Goal: Task Accomplishment & Management: Manage account settings

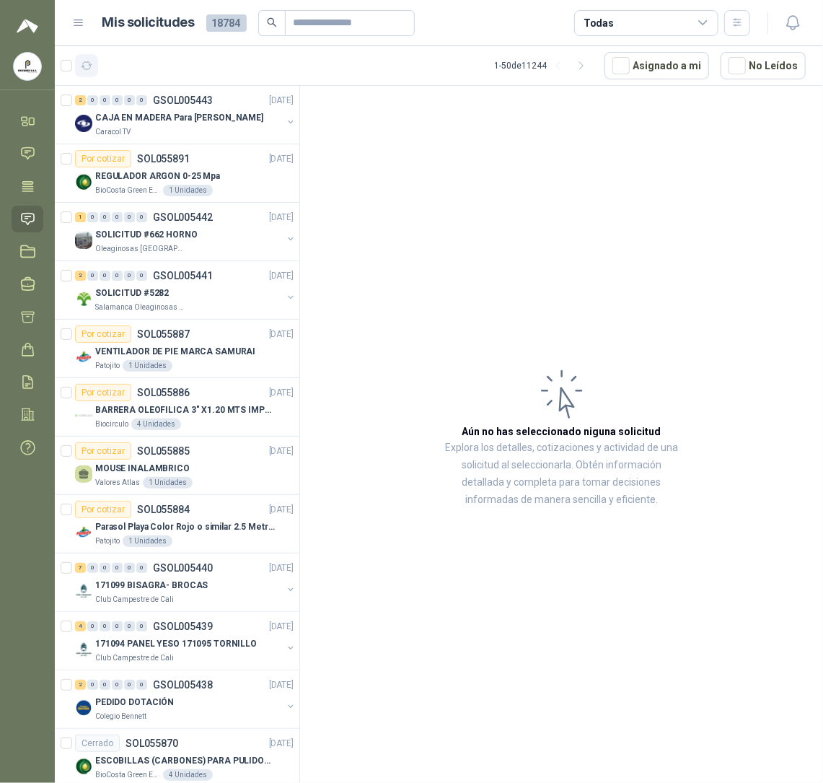
click at [89, 69] on icon "button" at bounding box center [87, 65] width 11 height 7
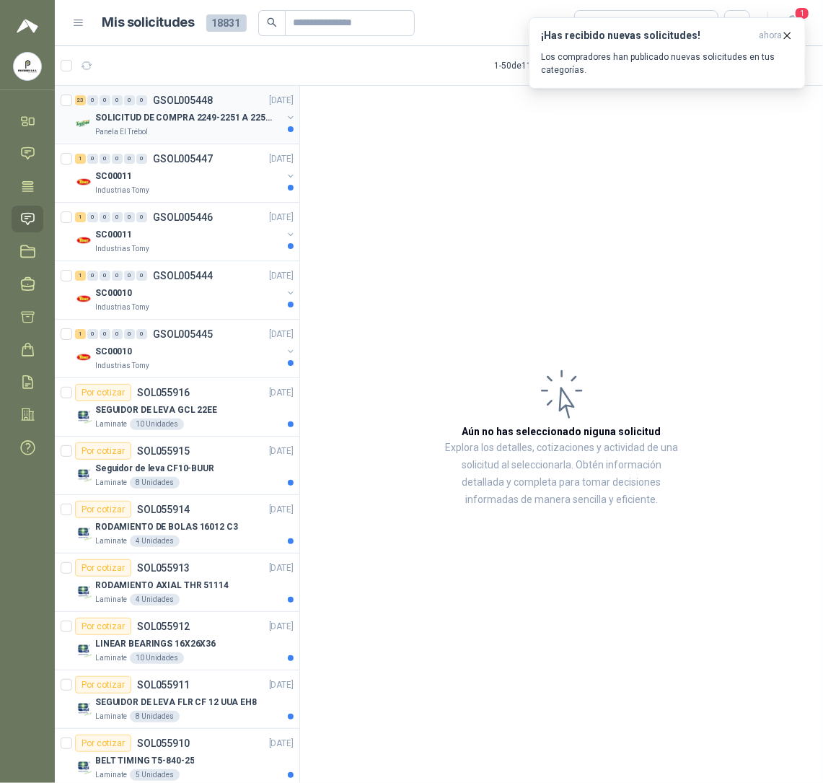
click at [143, 125] on p "SOLICITUD DE COMPRA 2249-2251 A 2256-2258 Y 2262" at bounding box center [185, 118] width 180 height 14
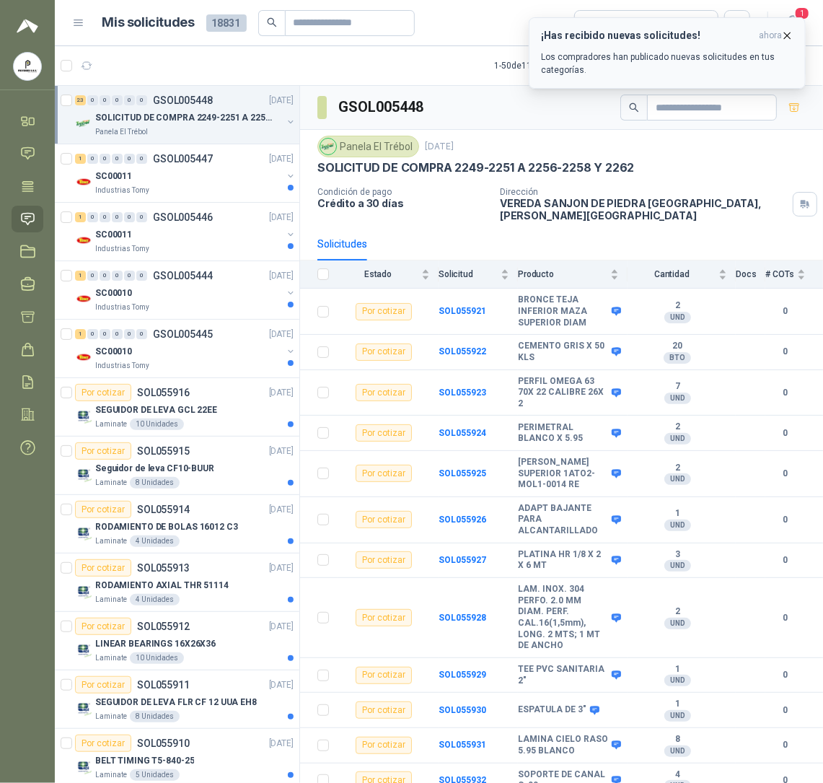
click at [680, 59] on p "Los compradores han publicado nuevas solicitudes en tus categorías." at bounding box center [667, 64] width 253 height 26
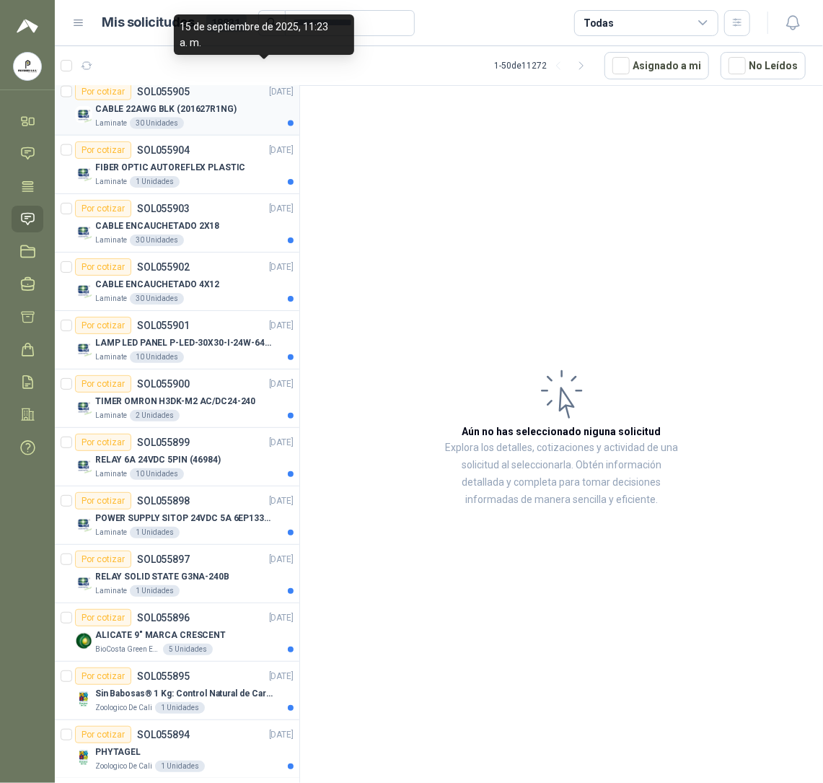
scroll to position [1058, 0]
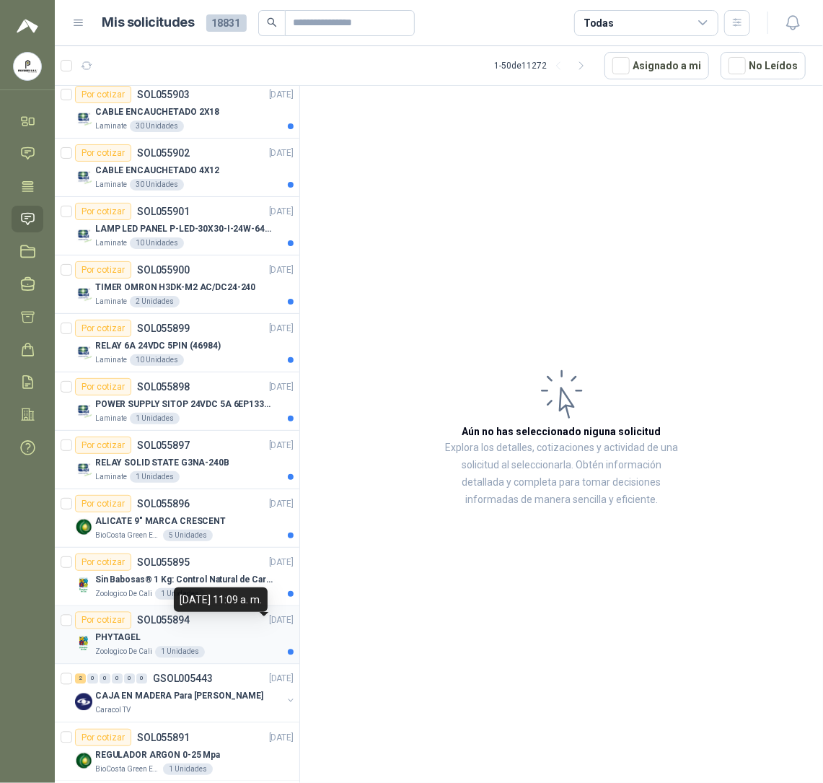
click at [194, 629] on div "Por cotizar SOL055894 [DATE]" at bounding box center [184, 620] width 219 height 17
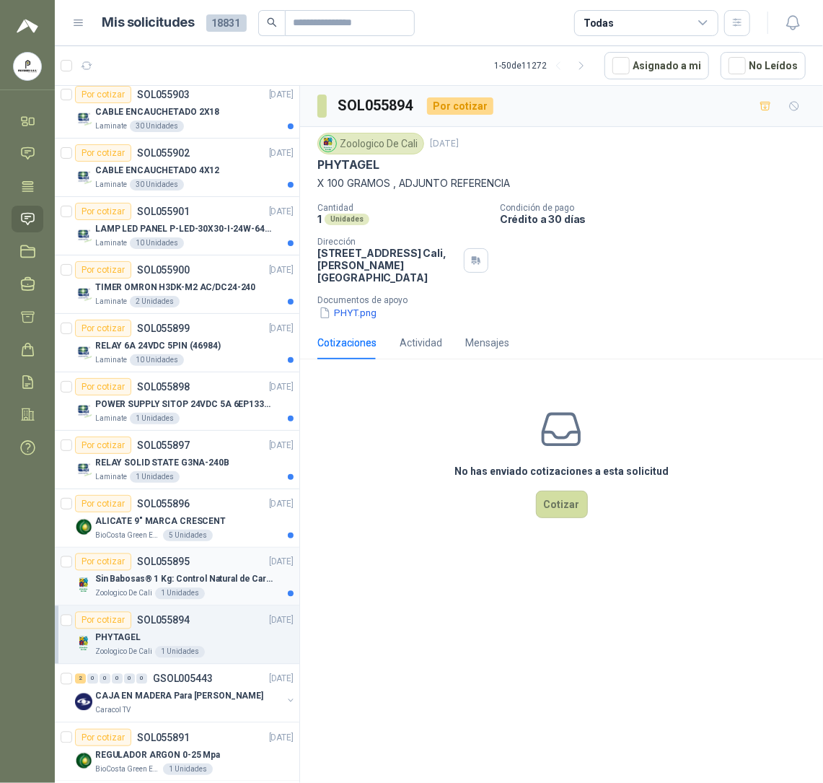
click at [137, 564] on p "SOL055895" at bounding box center [163, 562] width 53 height 10
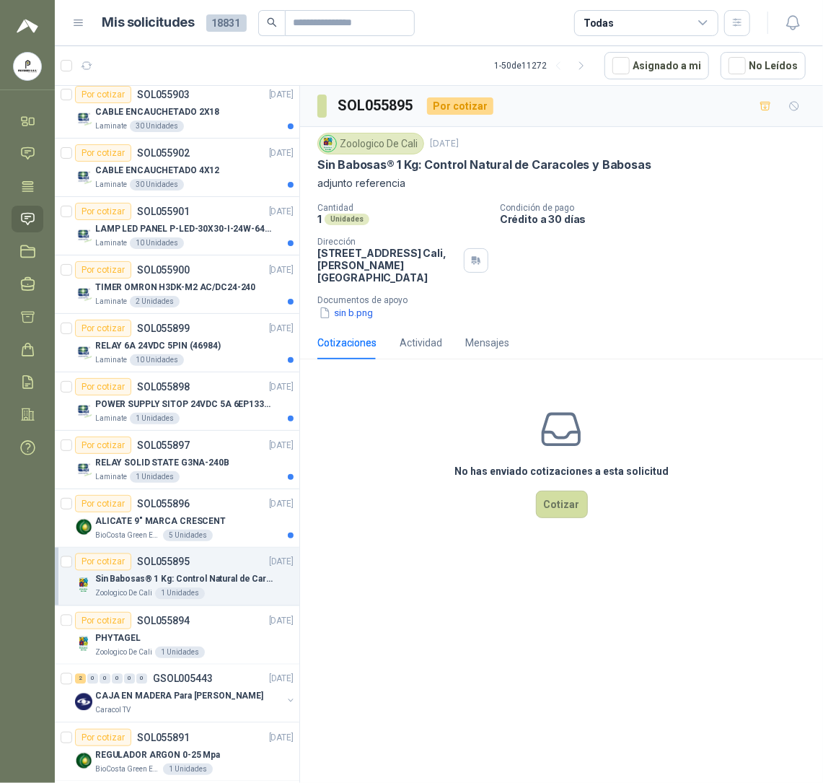
click at [511, 492] on div "No has enviado cotizaciones a esta solicitud Cotizar" at bounding box center [561, 463] width 523 height 184
click at [173, 521] on p "ALICATE 9" MARCA CRESCENT" at bounding box center [160, 522] width 131 height 14
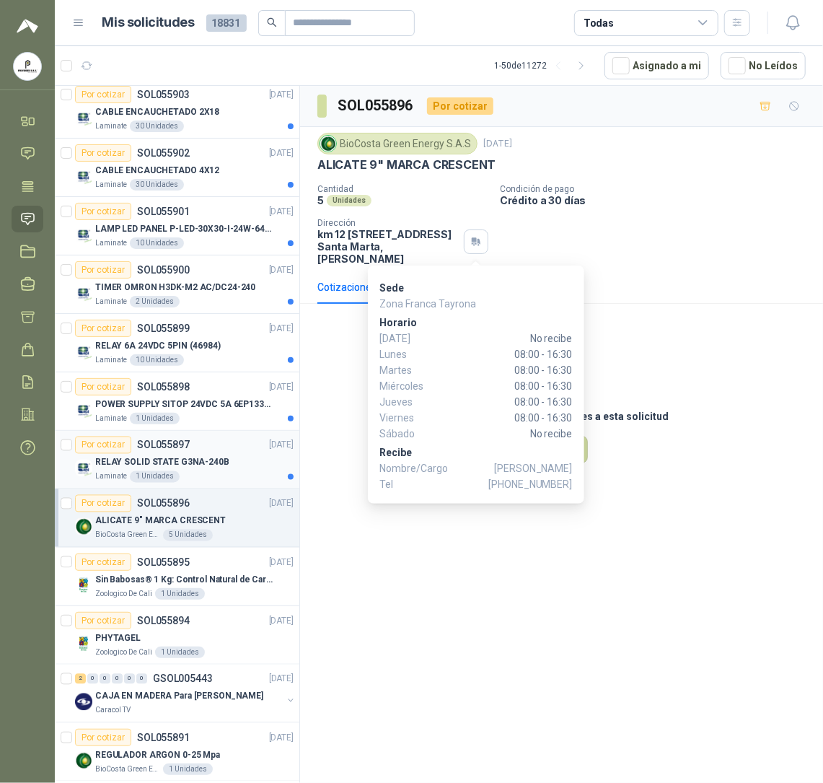
click at [153, 483] on div "1 Unidades" at bounding box center [155, 477] width 50 height 12
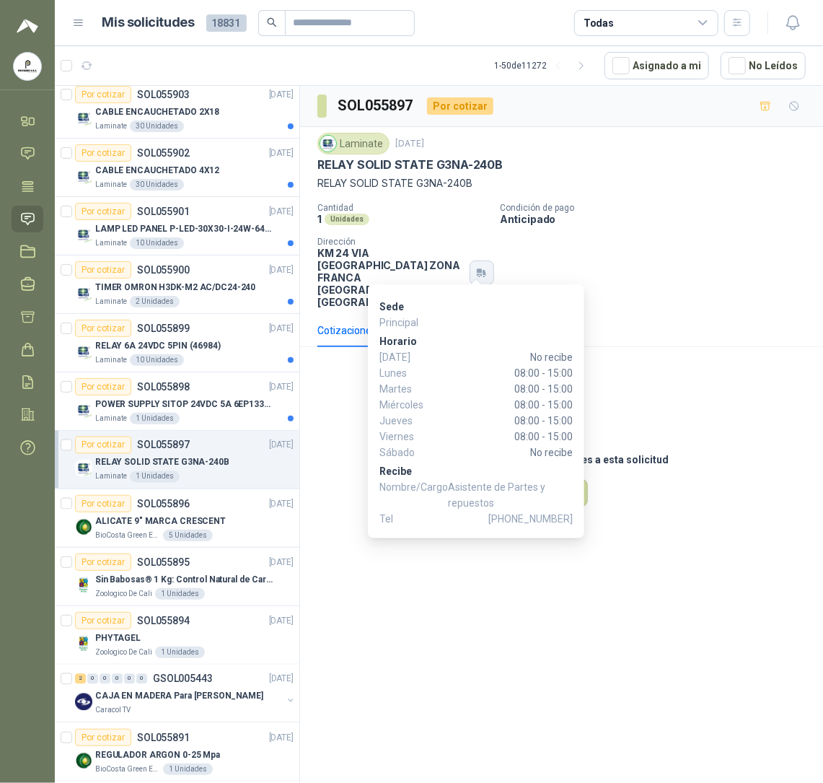
click at [476, 268] on icon "button" at bounding box center [482, 273] width 12 height 12
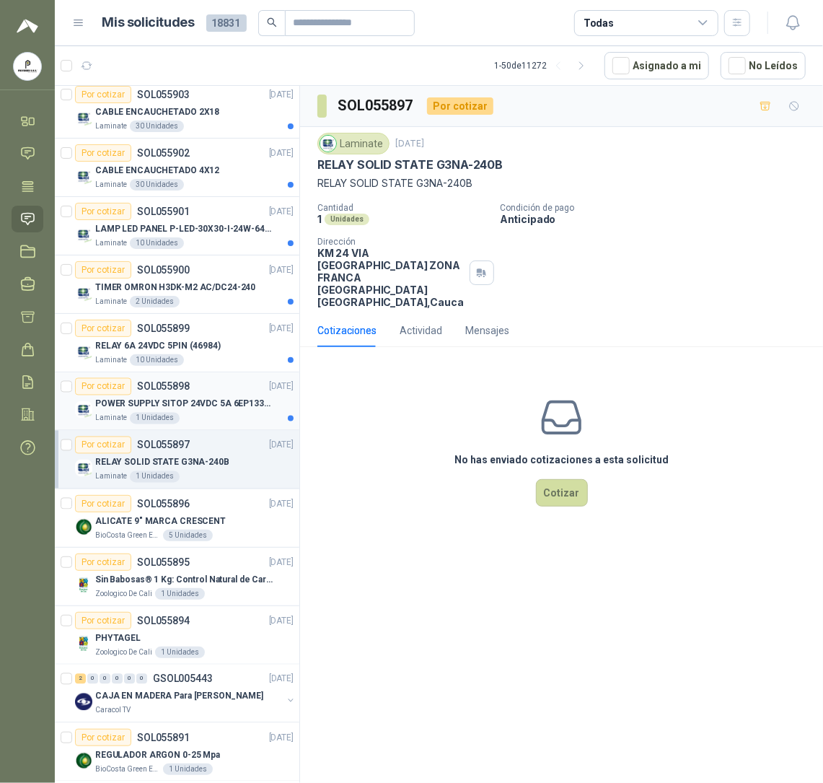
click at [154, 421] on div "1 Unidades" at bounding box center [155, 419] width 50 height 12
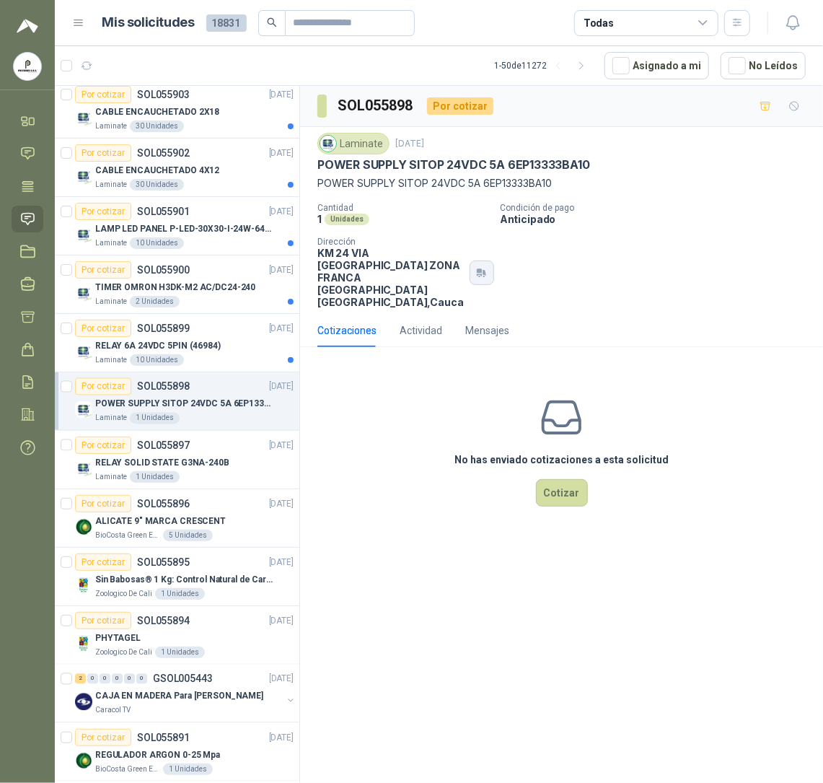
click at [476, 267] on icon "button" at bounding box center [482, 273] width 12 height 12
click at [209, 343] on p "RELAY 6A 24VDC 5PIN (46984)" at bounding box center [158, 346] width 126 height 14
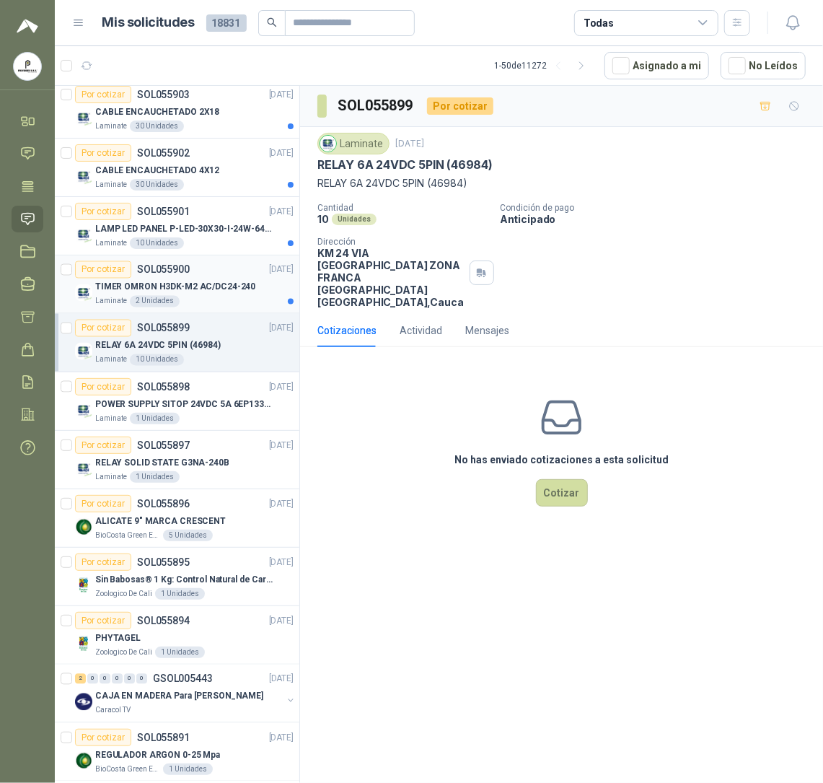
click at [209, 314] on article "Por cotizar SOL055900 [DATE] TIMER OMRON H3DK-M2 AC/DC24-240 Laminate 2 Unidad…" at bounding box center [177, 284] width 245 height 58
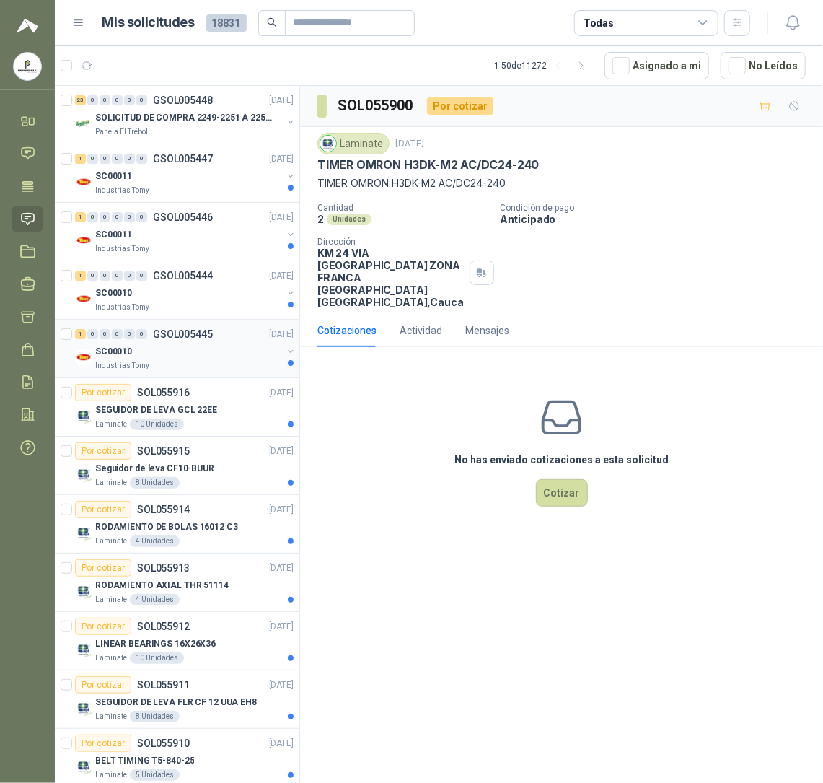
click at [189, 354] on div "SC00010" at bounding box center [188, 351] width 187 height 17
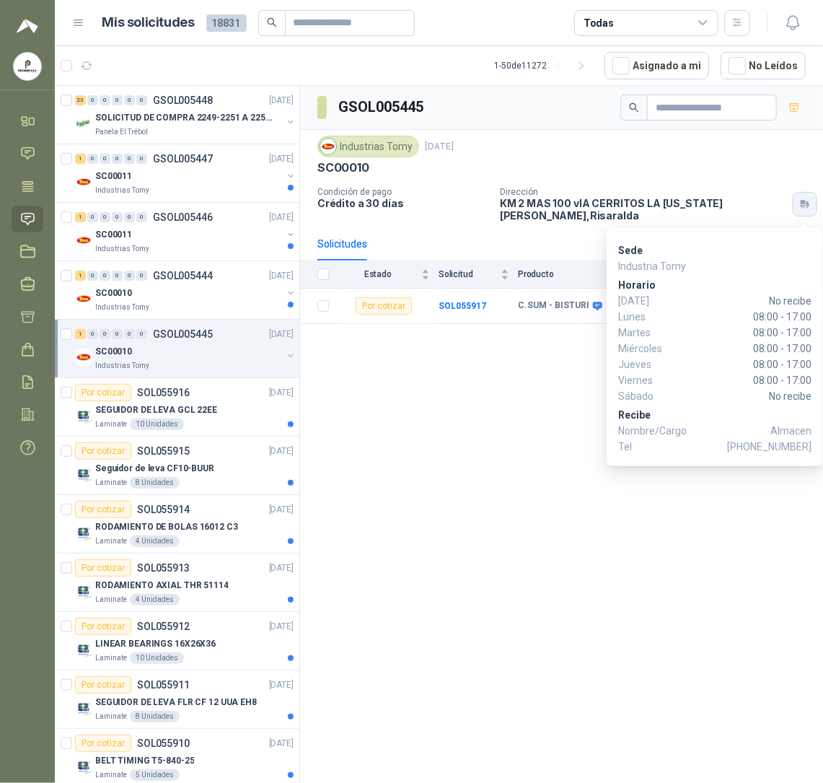
click at [801, 210] on icon "button" at bounding box center [806, 204] width 12 height 12
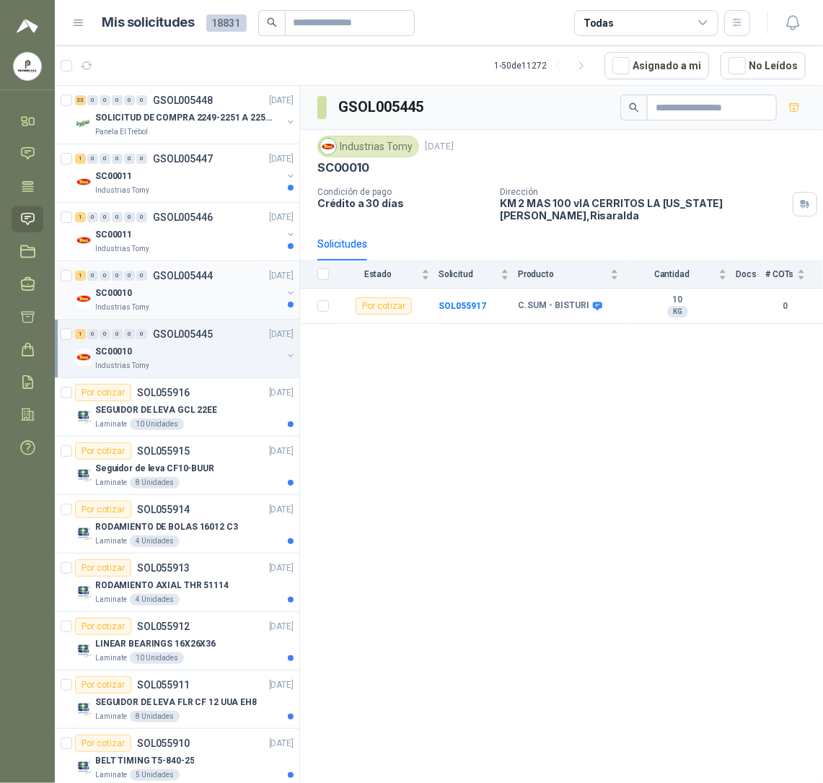
click at [206, 309] on div "Industrias Tomy" at bounding box center [188, 308] width 187 height 12
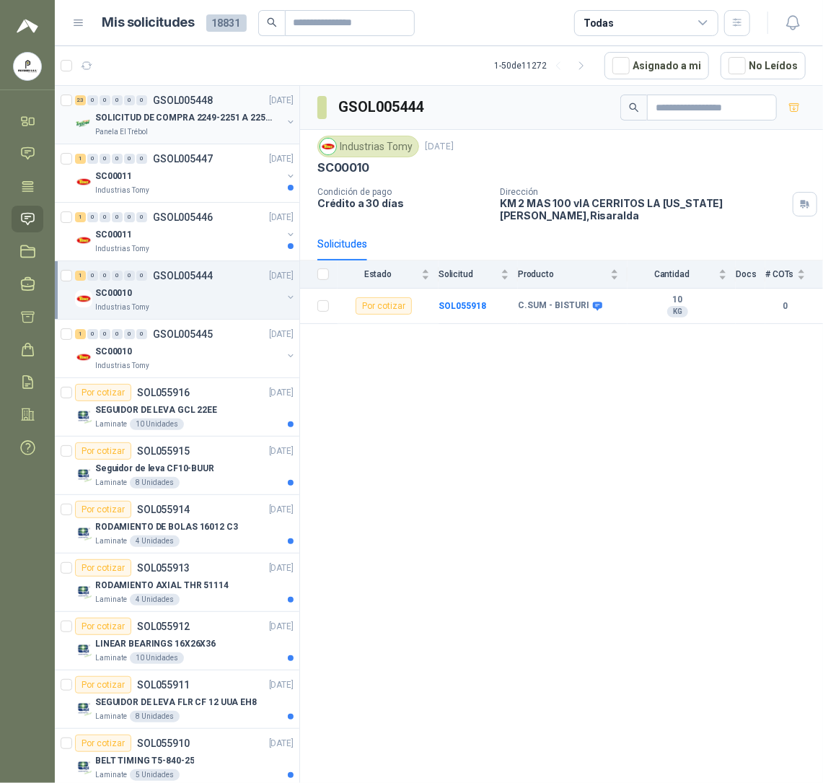
click at [142, 119] on p "SOLICITUD DE COMPRA 2249-2251 A 2256-2258 Y 2262" at bounding box center [185, 118] width 180 height 14
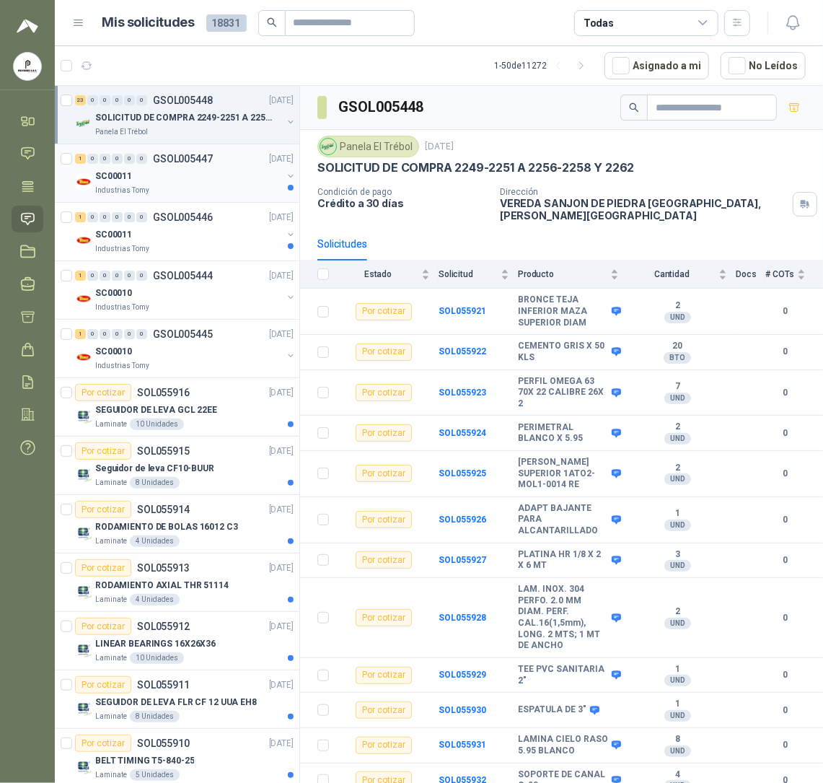
click at [166, 192] on div "Industrias Tomy" at bounding box center [188, 191] width 187 height 12
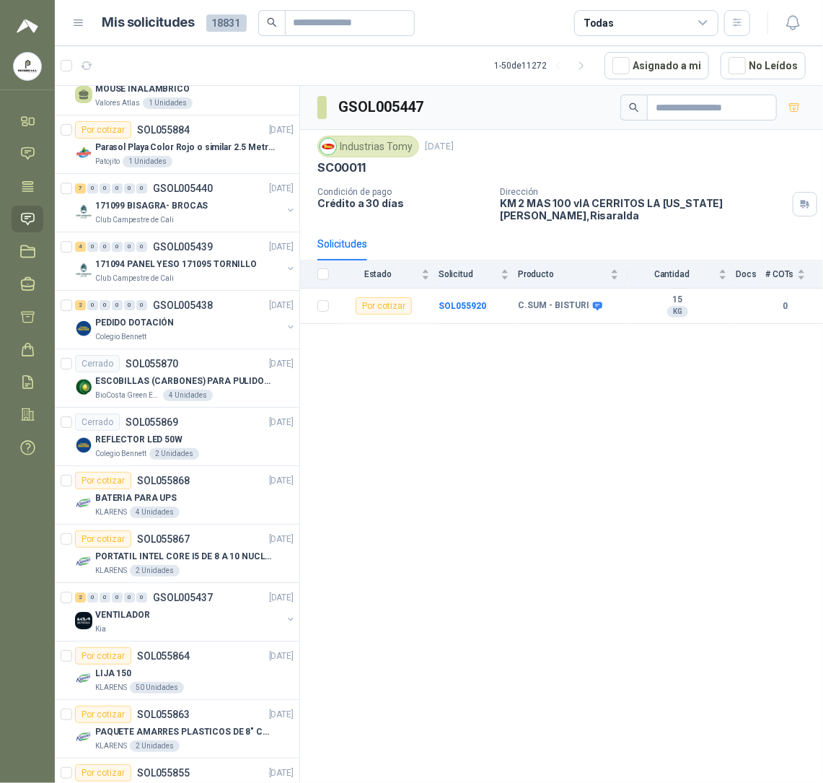
scroll to position [2264, 0]
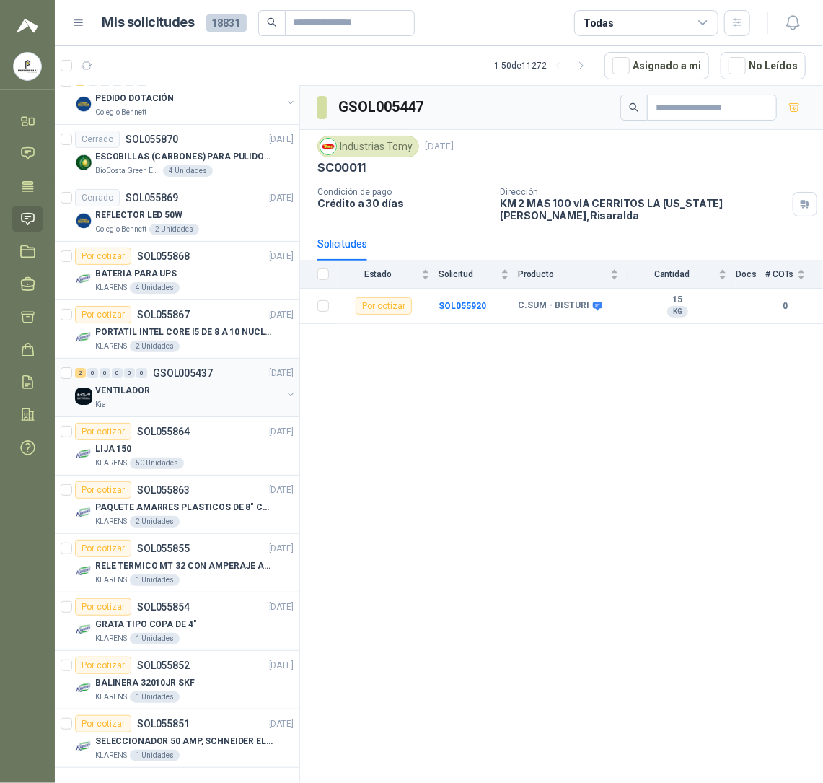
click at [178, 382] on div "VENTILADOR" at bounding box center [188, 390] width 187 height 17
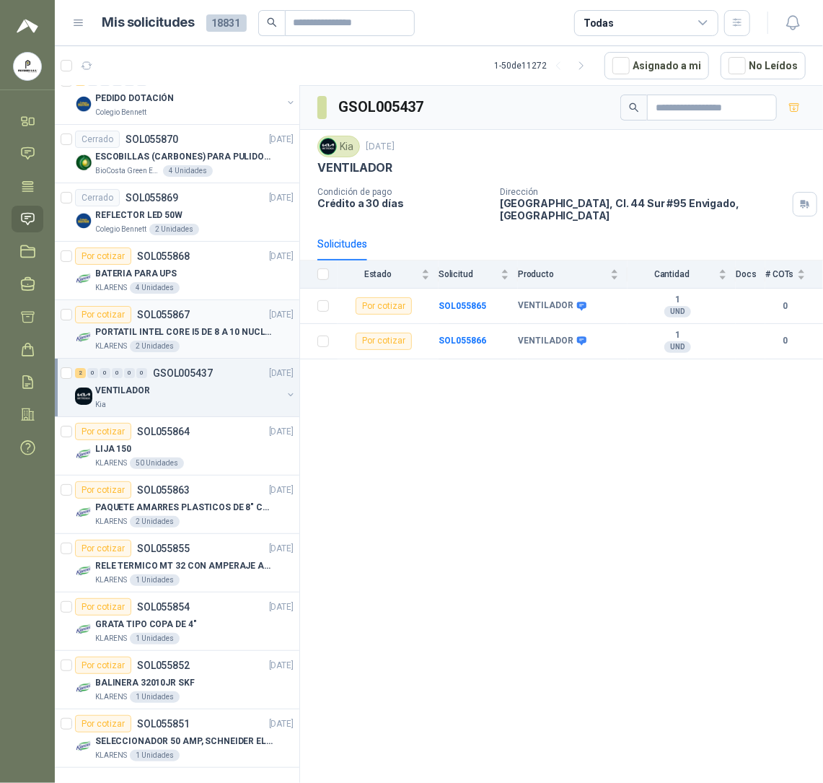
click at [209, 309] on div "Por cotizar SOL055867 [DATE]" at bounding box center [184, 314] width 219 height 17
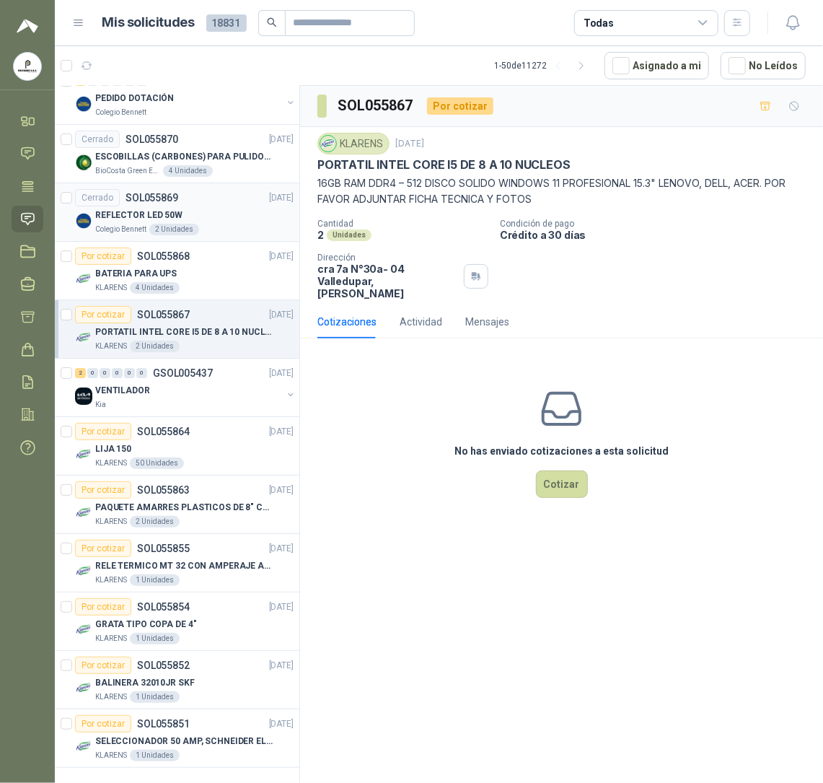
click at [185, 206] on div "REFLECTOR LED 50W" at bounding box center [194, 214] width 198 height 17
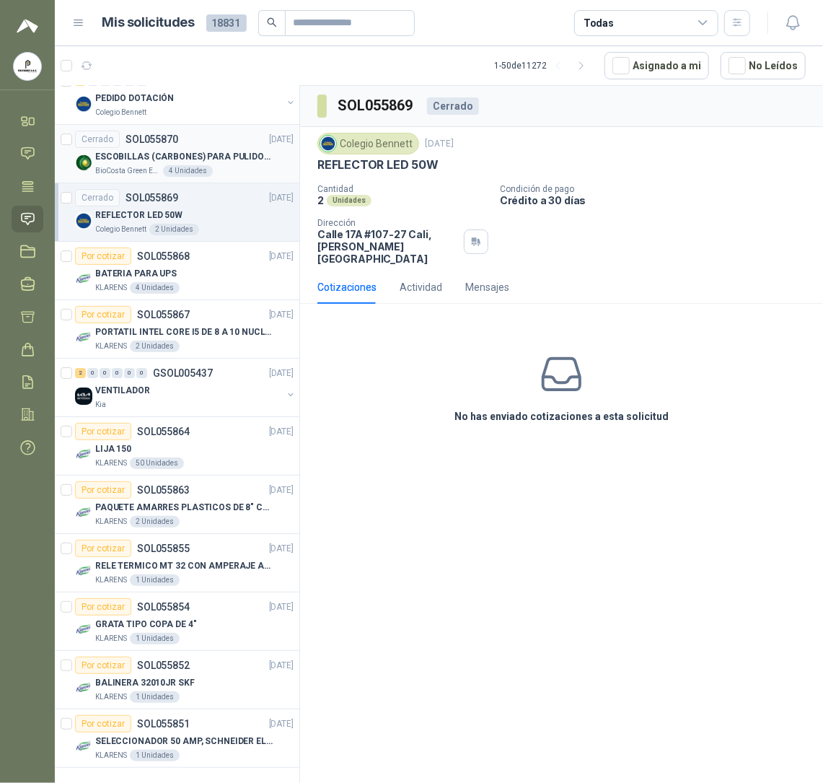
click at [173, 150] on p "ESCOBILLAS (CARBONES) PARA PULIDORA DEWALT" at bounding box center [185, 157] width 180 height 14
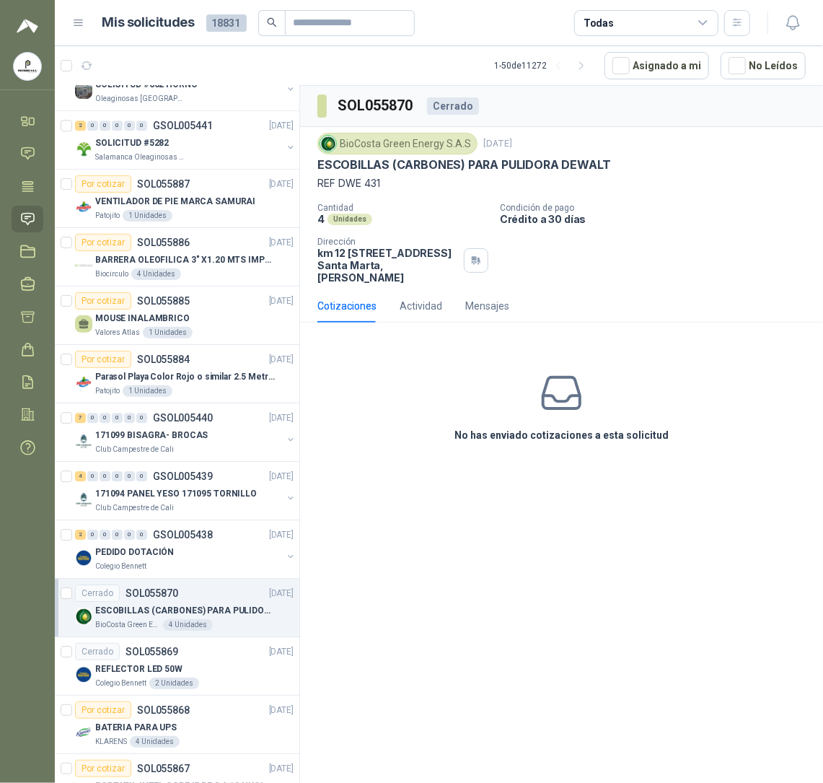
scroll to position [1782, 0]
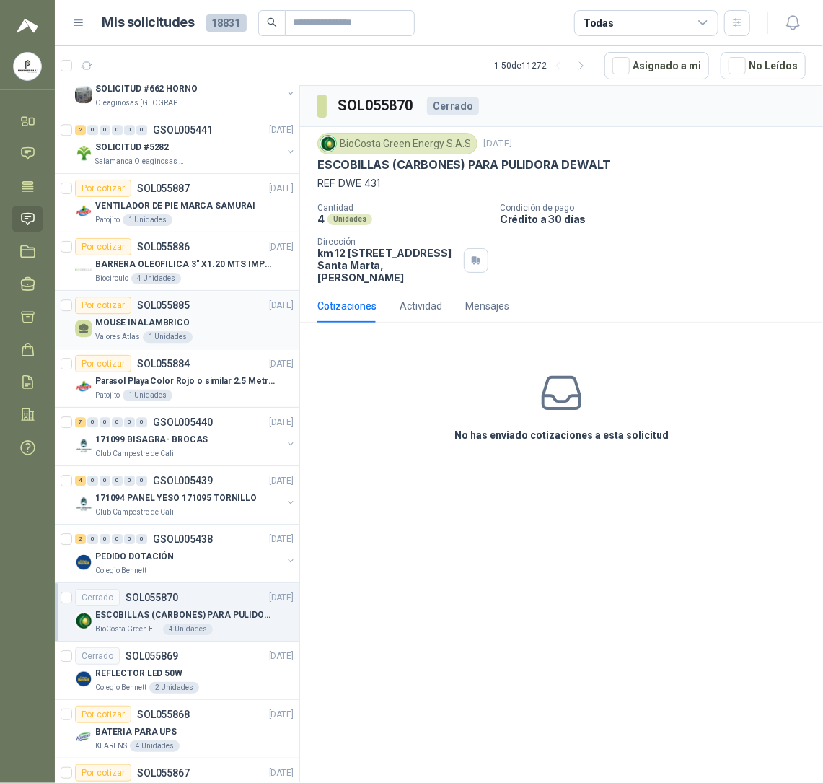
click at [246, 326] on div "MOUSE INALAMBRICO" at bounding box center [194, 322] width 198 height 17
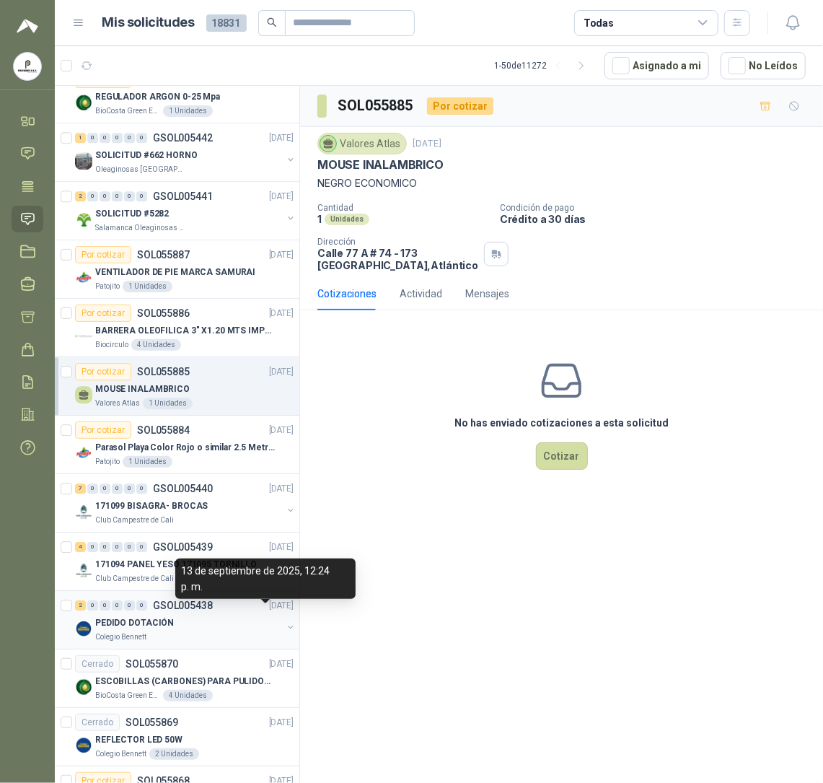
scroll to position [1686, 0]
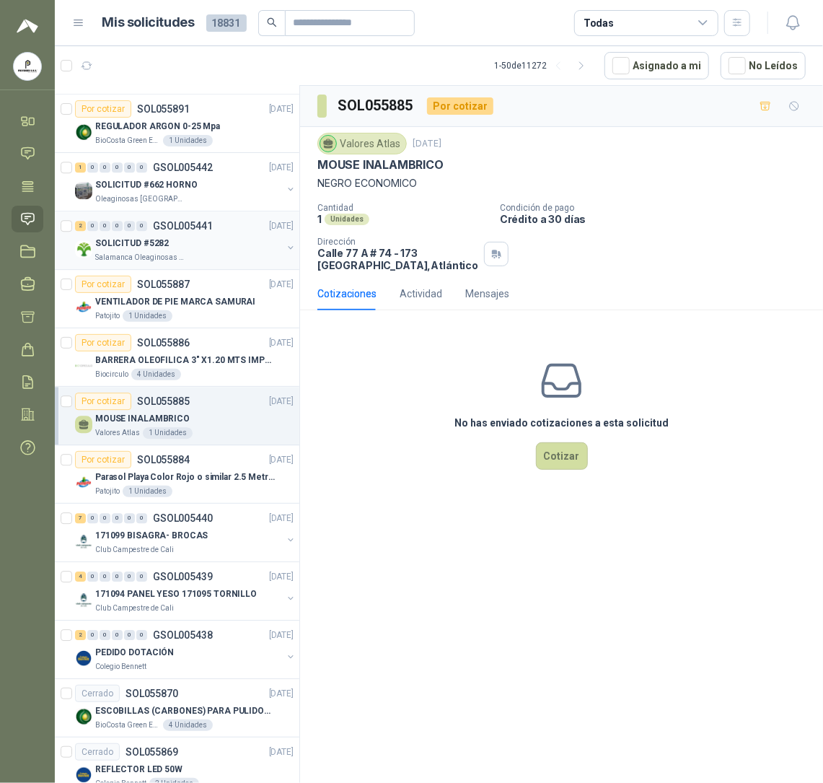
click at [178, 252] on div "SOLICITUD #5282" at bounding box center [188, 243] width 187 height 17
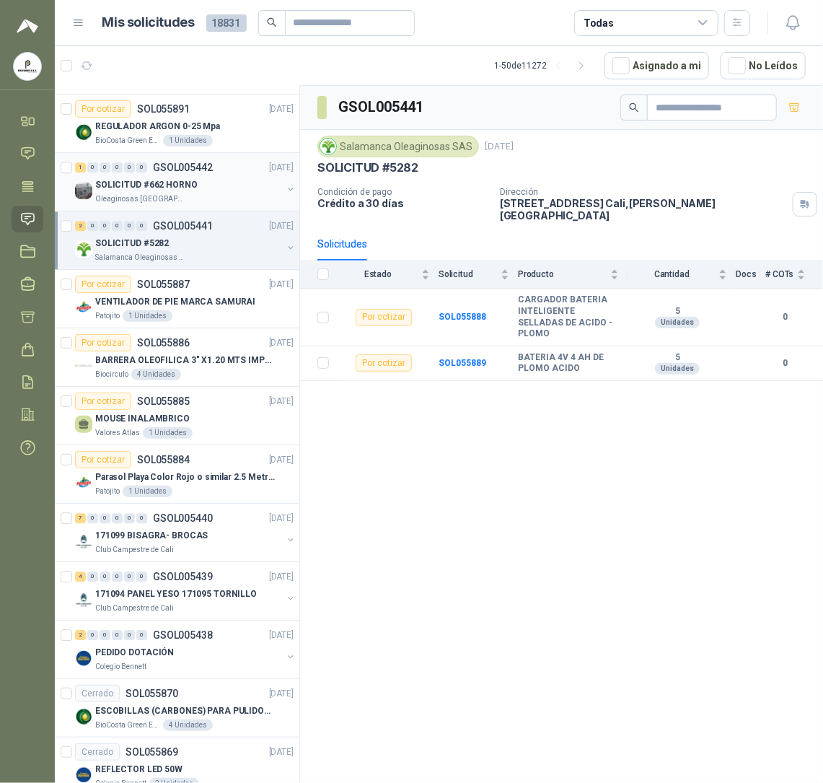
click at [137, 185] on p "SOLICITUD #662 HORNO" at bounding box center [146, 185] width 102 height 14
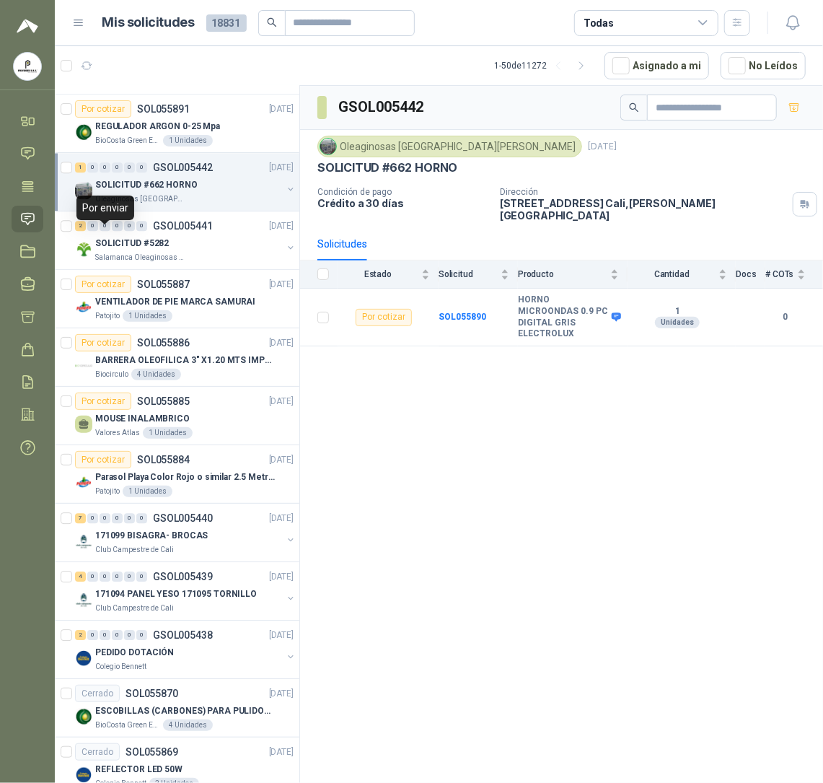
click at [110, 218] on div "Por enviar" at bounding box center [105, 208] width 58 height 25
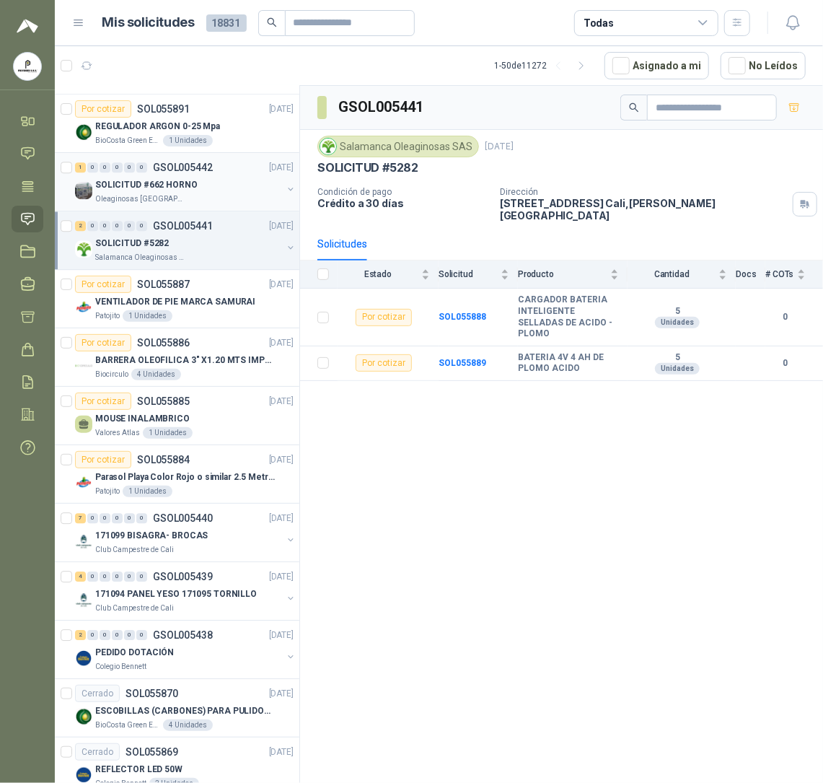
click at [172, 191] on p "SOLICITUD #662 HORNO" at bounding box center [146, 185] width 102 height 14
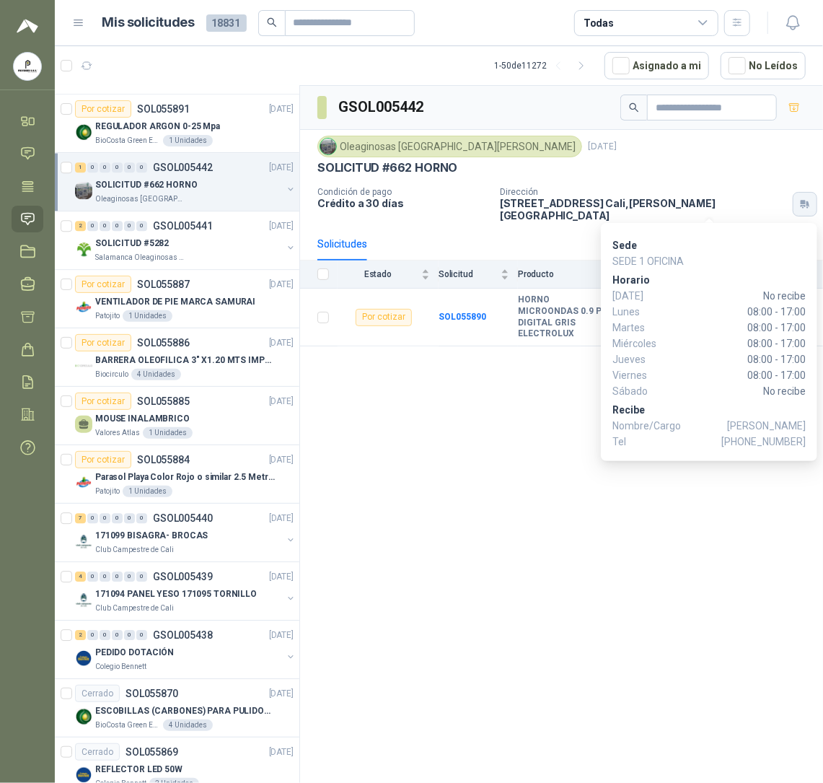
click at [801, 201] on icon "button" at bounding box center [803, 203] width 5 height 4
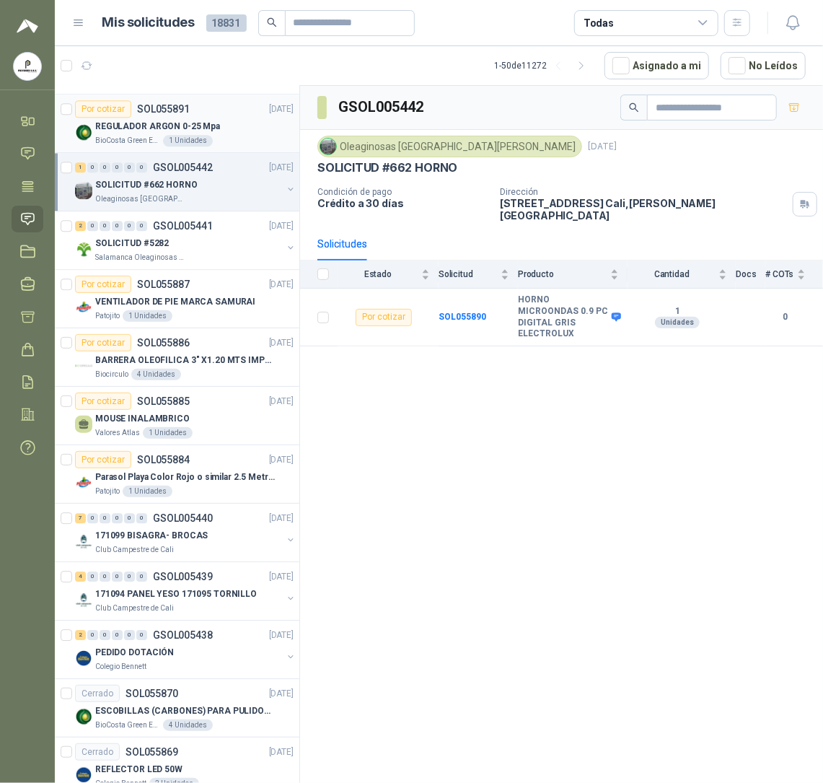
click at [173, 133] on p "REGULADOR ARGON 0-25 Mpa" at bounding box center [157, 127] width 125 height 14
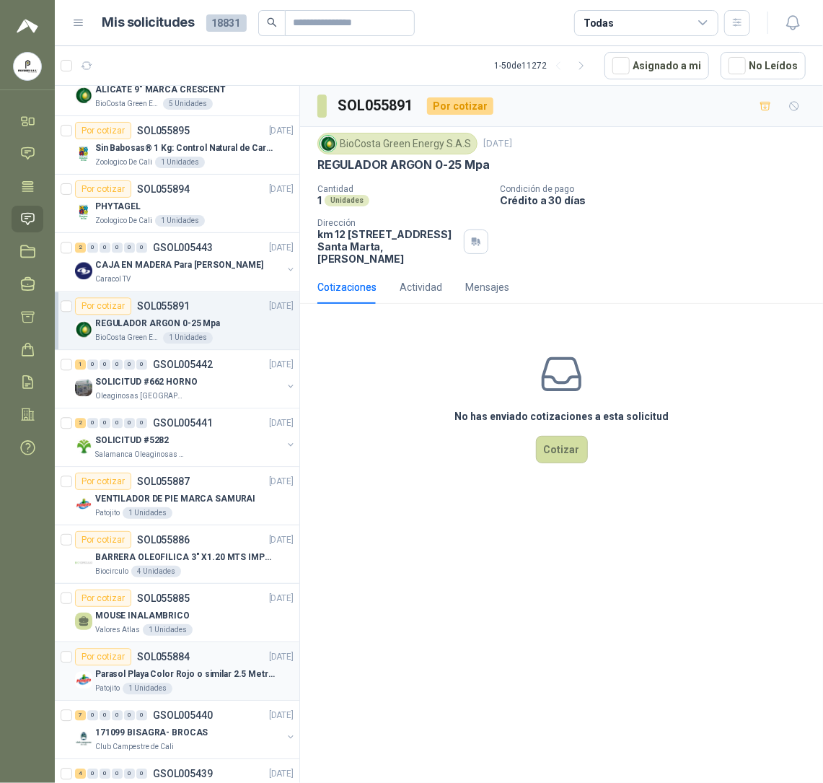
scroll to position [1398, 0]
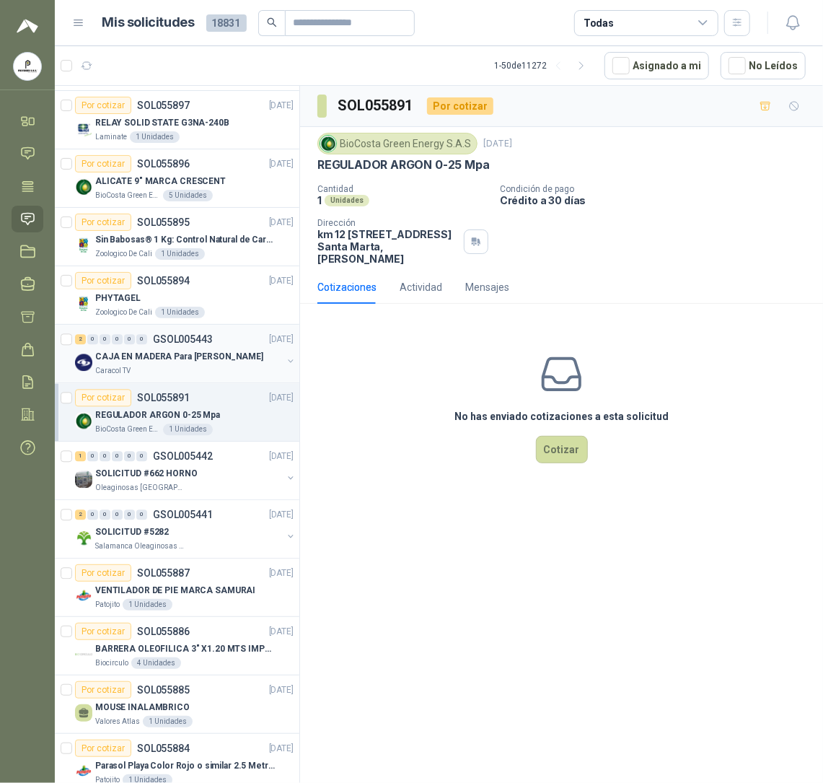
click at [154, 364] on p "CAJA EN MADERA Para [PERSON_NAME]" at bounding box center [179, 357] width 168 height 14
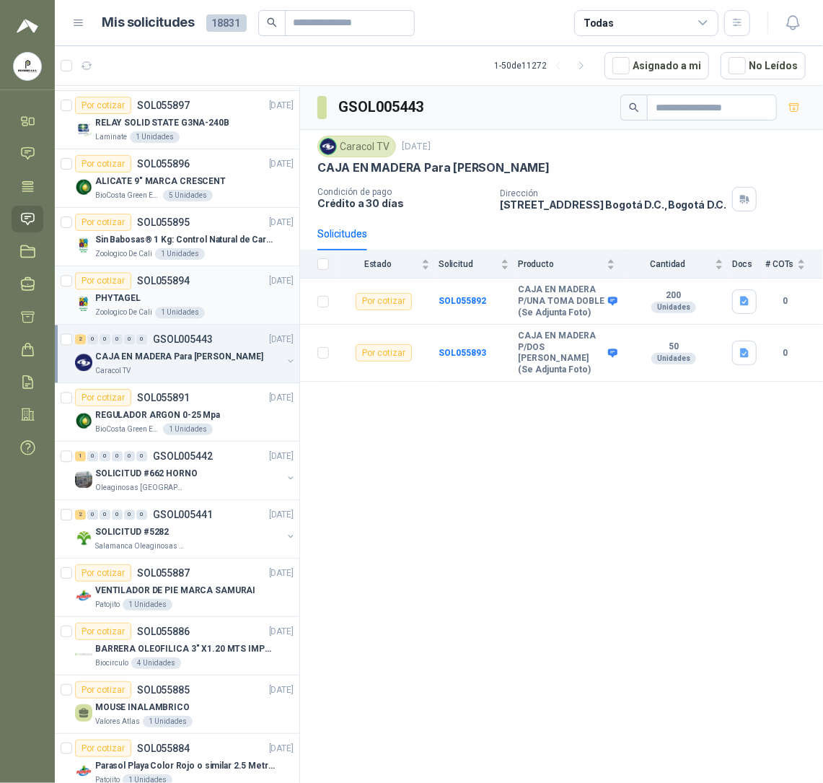
click at [150, 289] on div "Por cotizar SOL055894" at bounding box center [132, 280] width 115 height 17
